Goal: Transaction & Acquisition: Purchase product/service

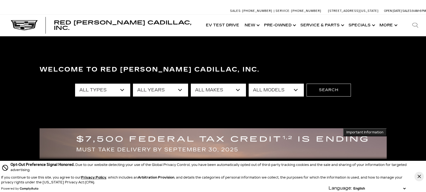
click at [418, 175] on icon "Close Button" at bounding box center [419, 176] width 3 height 3
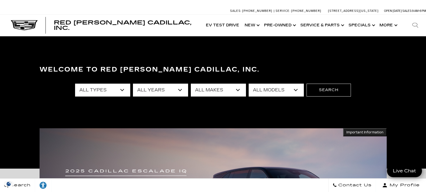
click at [124, 90] on select "All Types New Used Certified Used Demo" at bounding box center [102, 90] width 55 height 13
select select "New"
click at [75, 84] on select "All Types New Used Certified Used Demo" at bounding box center [102, 90] width 55 height 13
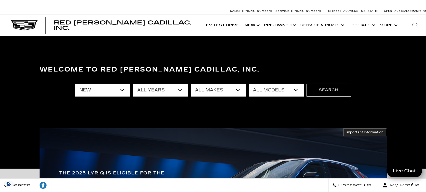
click at [179, 90] on select "All Years 2026 2025 2024" at bounding box center [160, 90] width 55 height 13
select select "2025"
click at [133, 84] on select "All Years 2026 2025 2024" at bounding box center [160, 90] width 55 height 13
click at [239, 88] on select "All Makes Cadillac" at bounding box center [218, 90] width 55 height 13
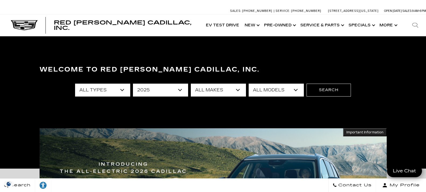
select select "Cadillac"
click at [191, 84] on select "All Makes Cadillac" at bounding box center [218, 90] width 55 height 13
click at [296, 90] on select "All Models CT4 Escalade Escalade ESV ESCALADE IQ LYRIQ OPTIQ XT5 XT6" at bounding box center [276, 90] width 55 height 13
select select "CT4"
click at [249, 84] on select "All Models CT4 Escalade Escalade ESV ESCALADE IQ LYRIQ OPTIQ XT5 XT6" at bounding box center [276, 90] width 55 height 13
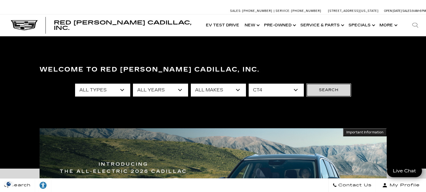
click at [322, 90] on button "Search" at bounding box center [329, 90] width 44 height 13
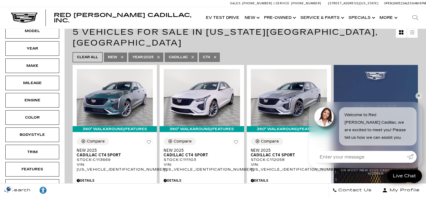
scroll to position [108, 0]
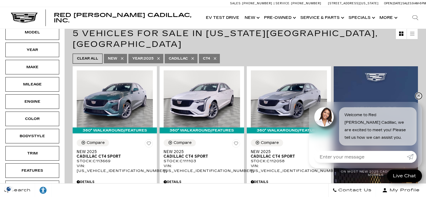
click at [418, 95] on link "✕" at bounding box center [419, 96] width 6 height 6
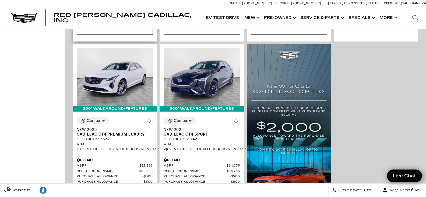
scroll to position [323, 0]
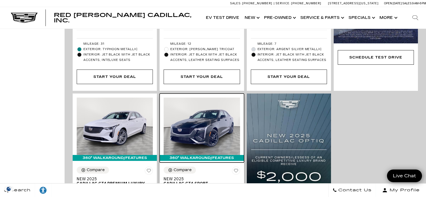
click at [164, 111] on img at bounding box center [202, 125] width 76 height 57
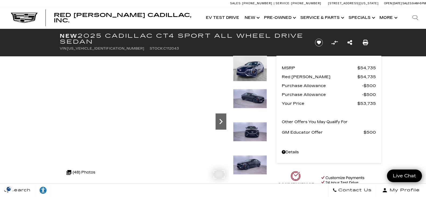
click at [221, 123] on icon "Next" at bounding box center [220, 121] width 3 height 5
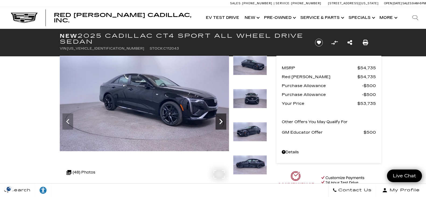
click at [221, 123] on icon "Next" at bounding box center [220, 121] width 3 height 5
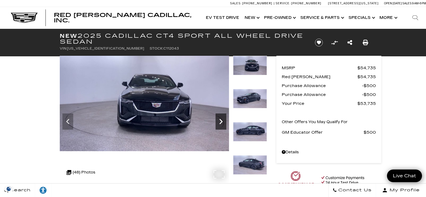
click at [221, 123] on icon "Next" at bounding box center [220, 121] width 3 height 5
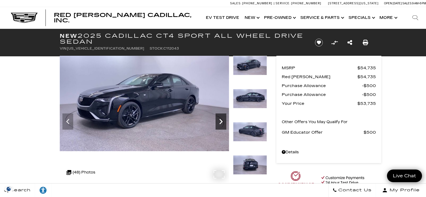
click at [221, 123] on icon "Next" at bounding box center [220, 121] width 3 height 5
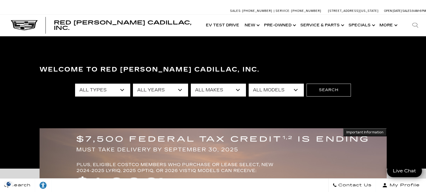
select select "New"
click at [75, 84] on select "All Types New Used Certified Used Demo" at bounding box center [102, 90] width 55 height 13
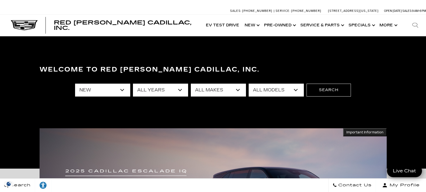
click at [239, 90] on select "All Makes Cadillac" at bounding box center [218, 90] width 55 height 13
select select "Cadillac"
click at [191, 84] on select "All Makes Cadillac" at bounding box center [218, 90] width 55 height 13
click at [296, 90] on select "All Models CT4 CT5 Escalade Escalade ESV ESCALADE IQ ESCALADE IQL LYRIQ OPTIQ V…" at bounding box center [276, 90] width 55 height 13
select select "CT5"
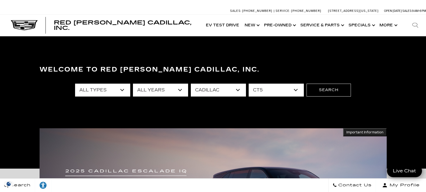
click at [249, 84] on select "All Models CT4 CT5 Escalade Escalade ESV ESCALADE IQ ESCALADE IQL LYRIQ OPTIQ V…" at bounding box center [276, 90] width 55 height 13
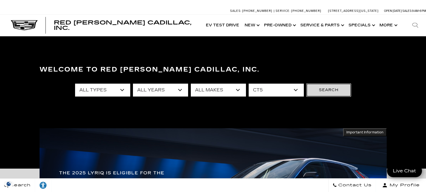
click at [320, 87] on button "Search" at bounding box center [329, 90] width 44 height 13
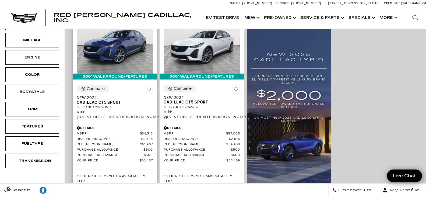
scroll to position [54, 0]
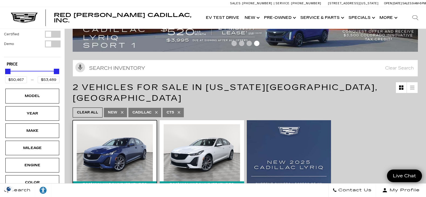
click at [104, 134] on img at bounding box center [115, 152] width 76 height 57
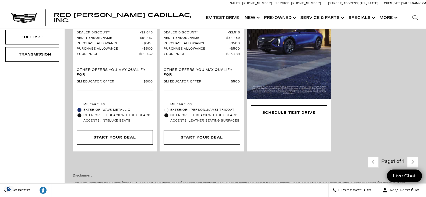
scroll to position [269, 0]
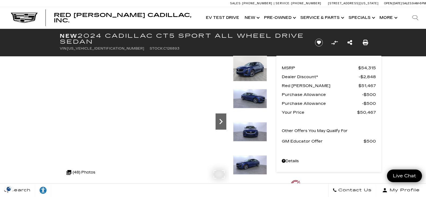
click at [221, 122] on icon "Next" at bounding box center [220, 121] width 3 height 5
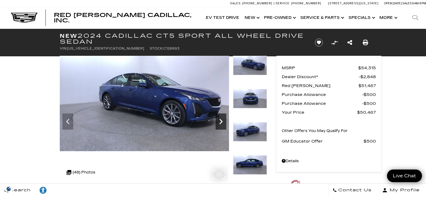
click at [221, 122] on icon "Next" at bounding box center [220, 121] width 3 height 5
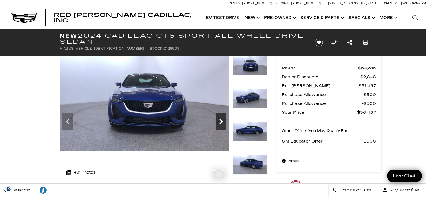
click at [221, 122] on icon "Next" at bounding box center [220, 121] width 3 height 5
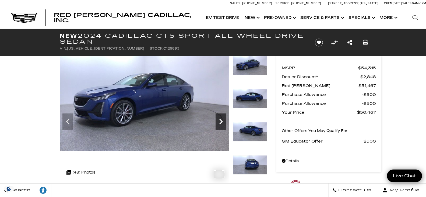
click at [221, 122] on icon "Next" at bounding box center [220, 121] width 3 height 5
